Goal: Find specific page/section: Find specific page/section

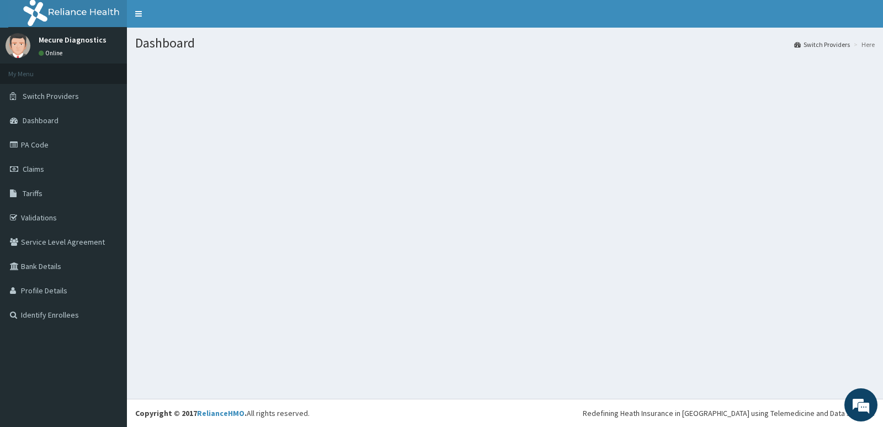
click at [824, 42] on link "Switch Providers" at bounding box center [822, 44] width 56 height 9
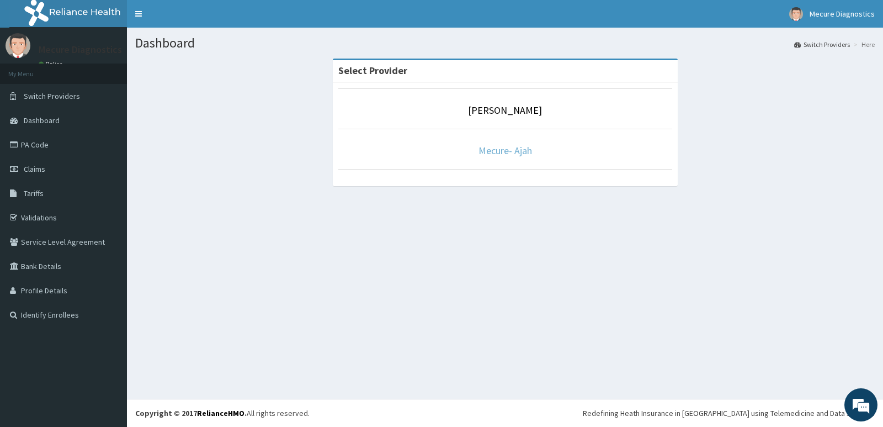
click at [524, 149] on link "Mecure- Ajah" at bounding box center [506, 150] width 54 height 13
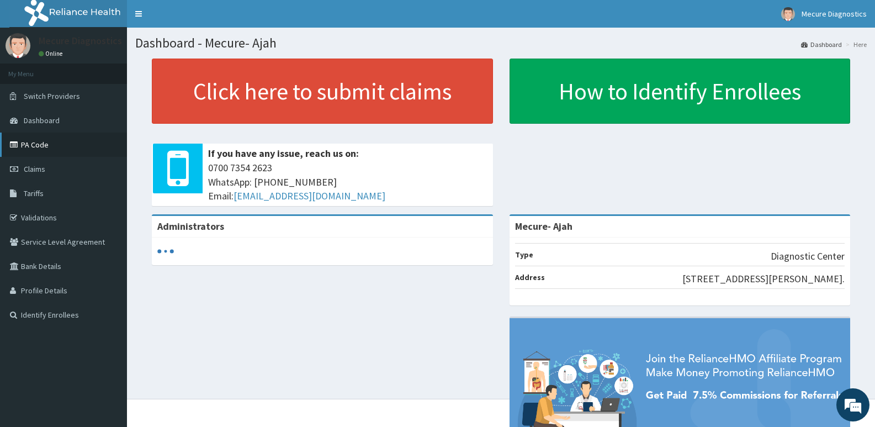
click at [52, 144] on link "PA Code" at bounding box center [63, 145] width 127 height 24
